Goal: Complete application form

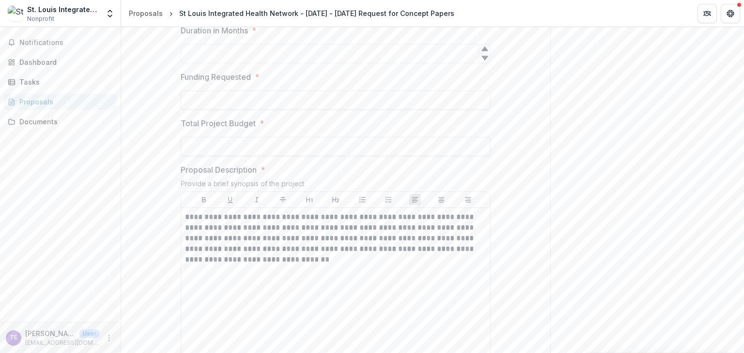
scroll to position [248, 0]
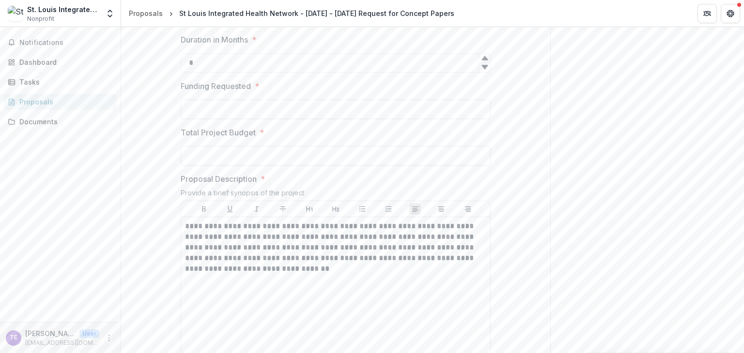
click at [485, 62] on icon at bounding box center [485, 58] width 8 height 8
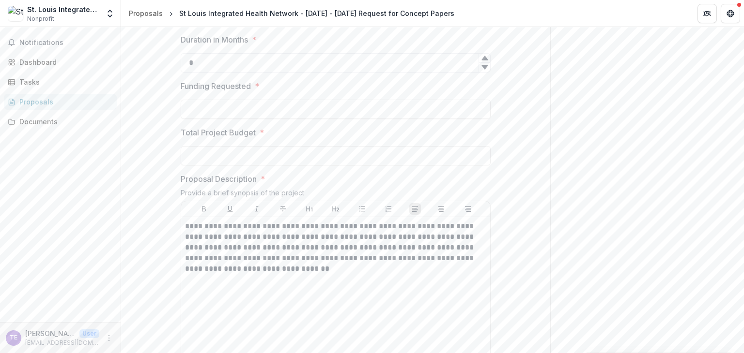
click at [485, 62] on icon at bounding box center [485, 58] width 8 height 8
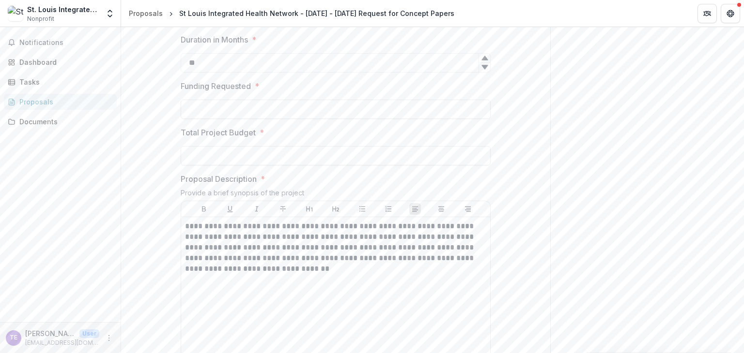
click at [485, 62] on icon at bounding box center [485, 58] width 8 height 8
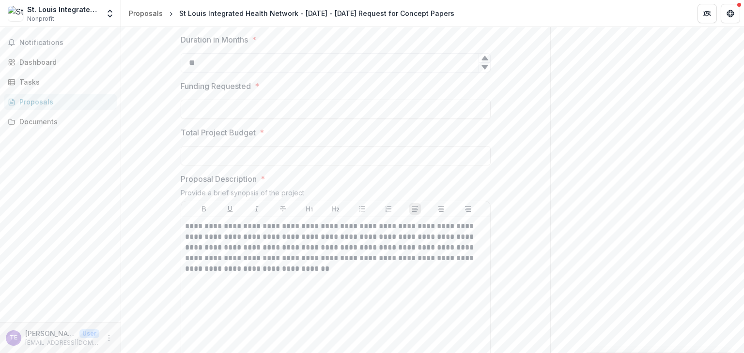
click at [485, 62] on icon at bounding box center [485, 58] width 8 height 8
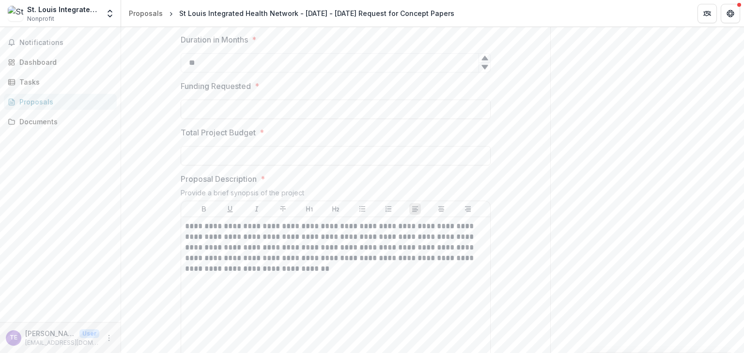
click at [485, 62] on icon at bounding box center [485, 58] width 8 height 8
type input "**"
click at [485, 62] on icon at bounding box center [485, 58] width 8 height 8
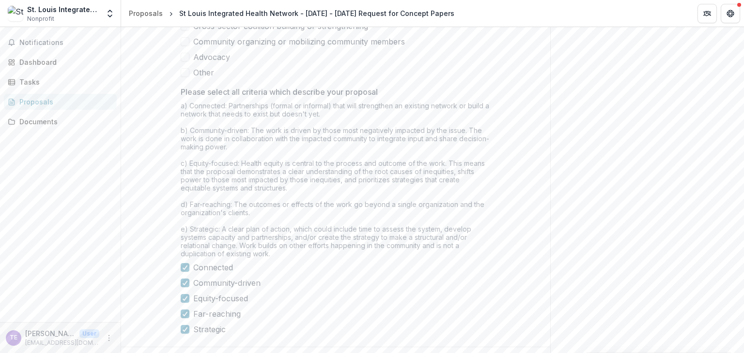
scroll to position [845, 0]
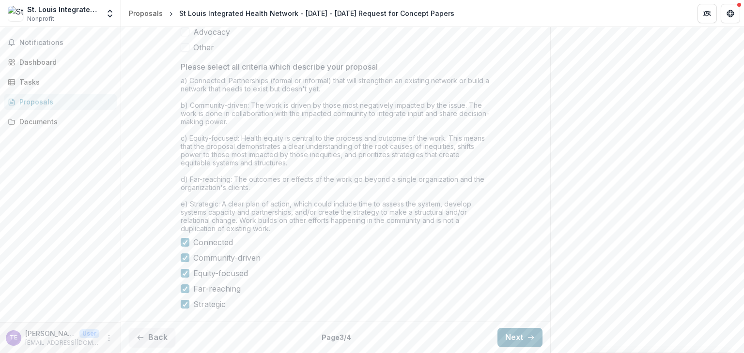
click at [518, 341] on button "Next" at bounding box center [519, 337] width 45 height 19
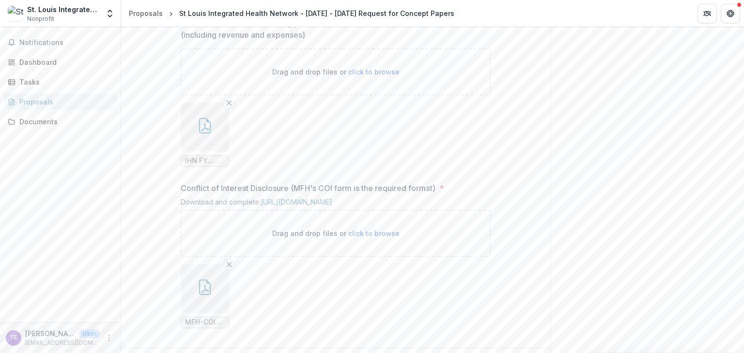
scroll to position [956, 0]
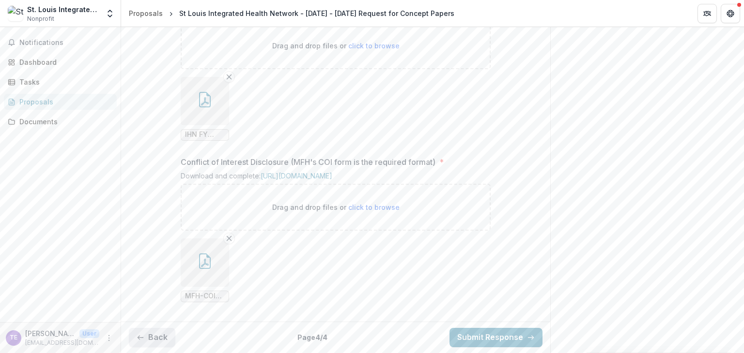
click at [154, 338] on button "Back" at bounding box center [152, 337] width 46 height 19
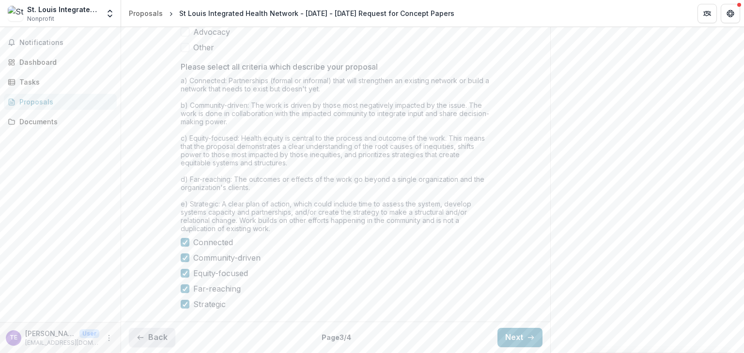
scroll to position [845, 0]
